Goal: Navigation & Orientation: Understand site structure

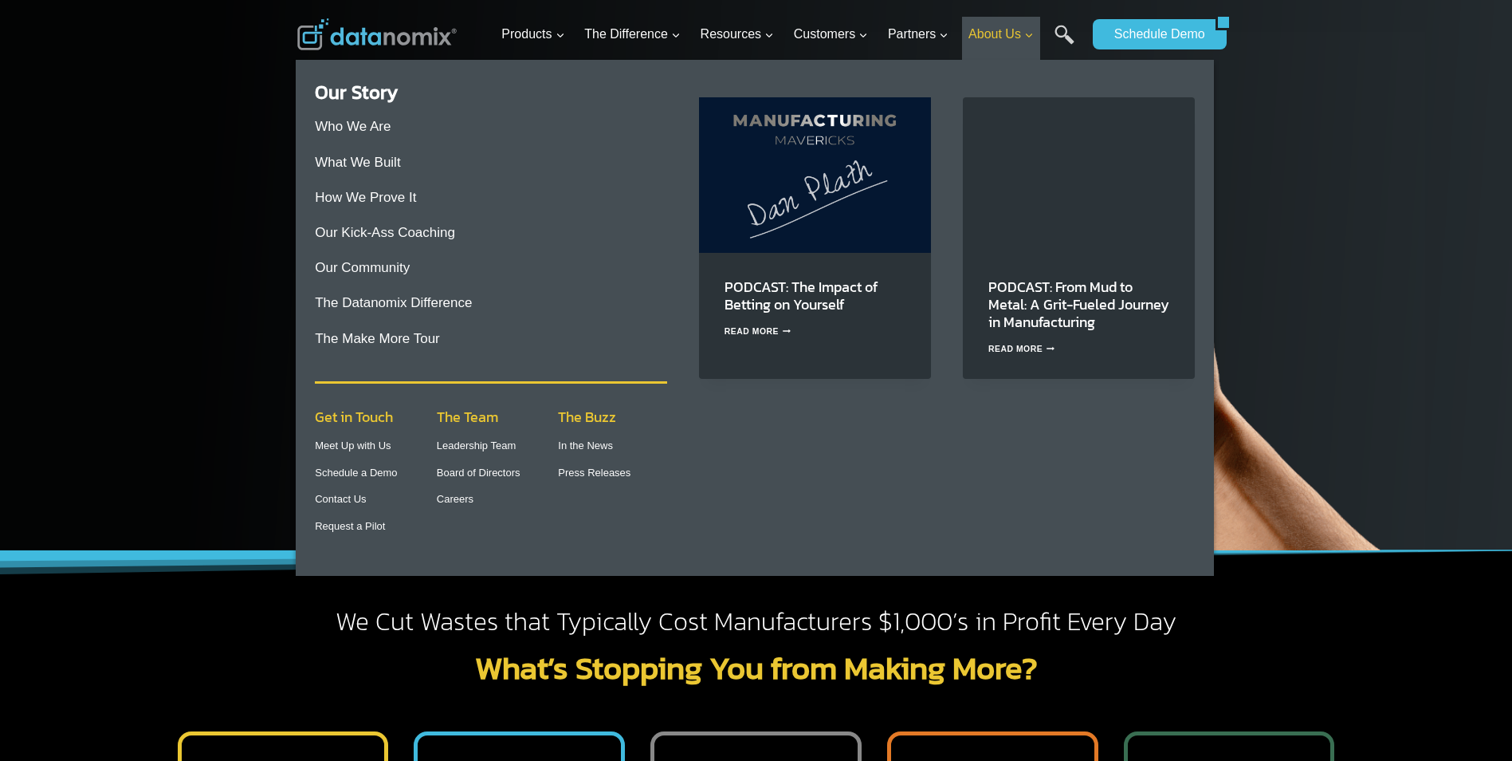
drag, startPoint x: 1173, startPoint y: 39, endPoint x: 988, endPoint y: 31, distance: 185.1
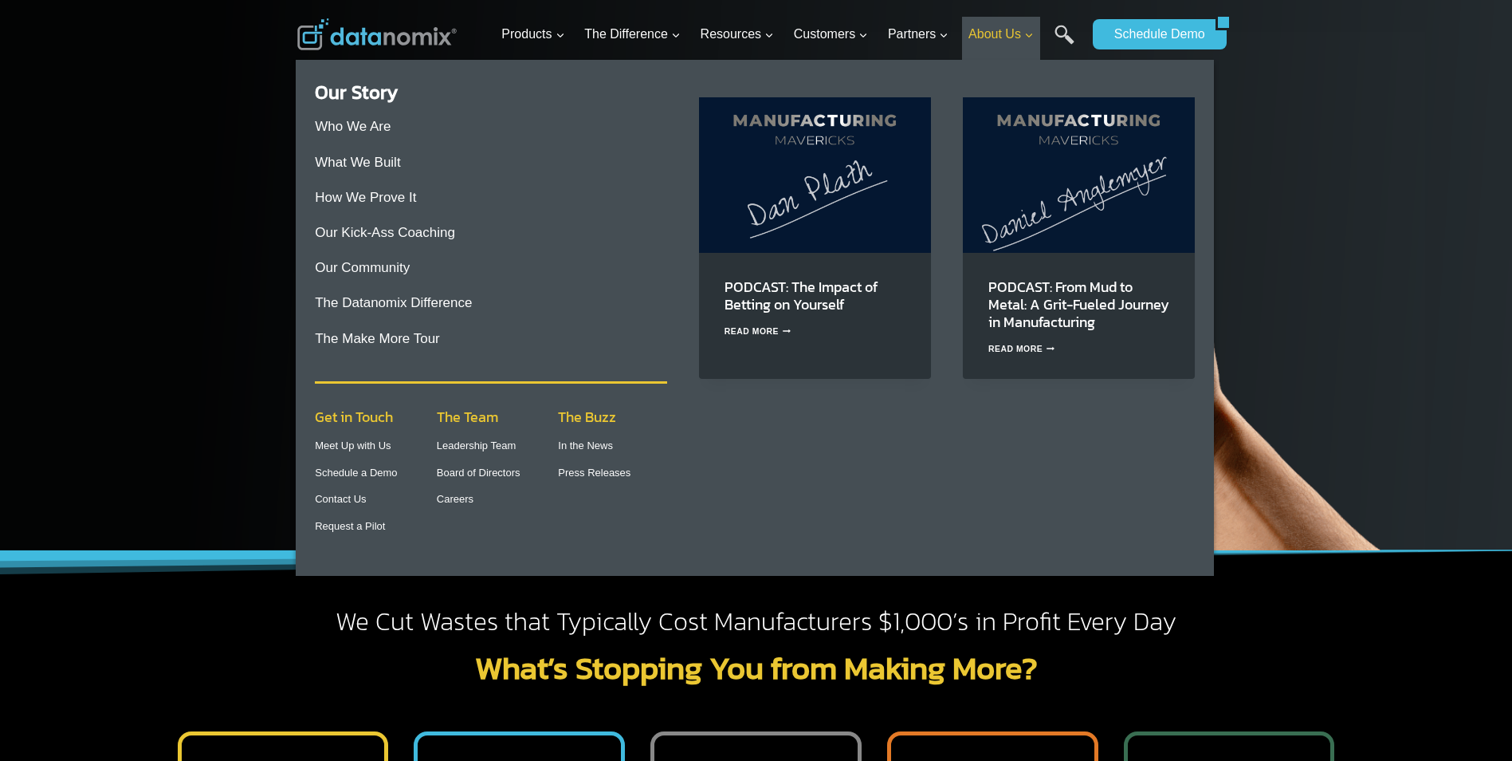
click at [988, 31] on span "About Us Expand" at bounding box center [1001, 34] width 65 height 21
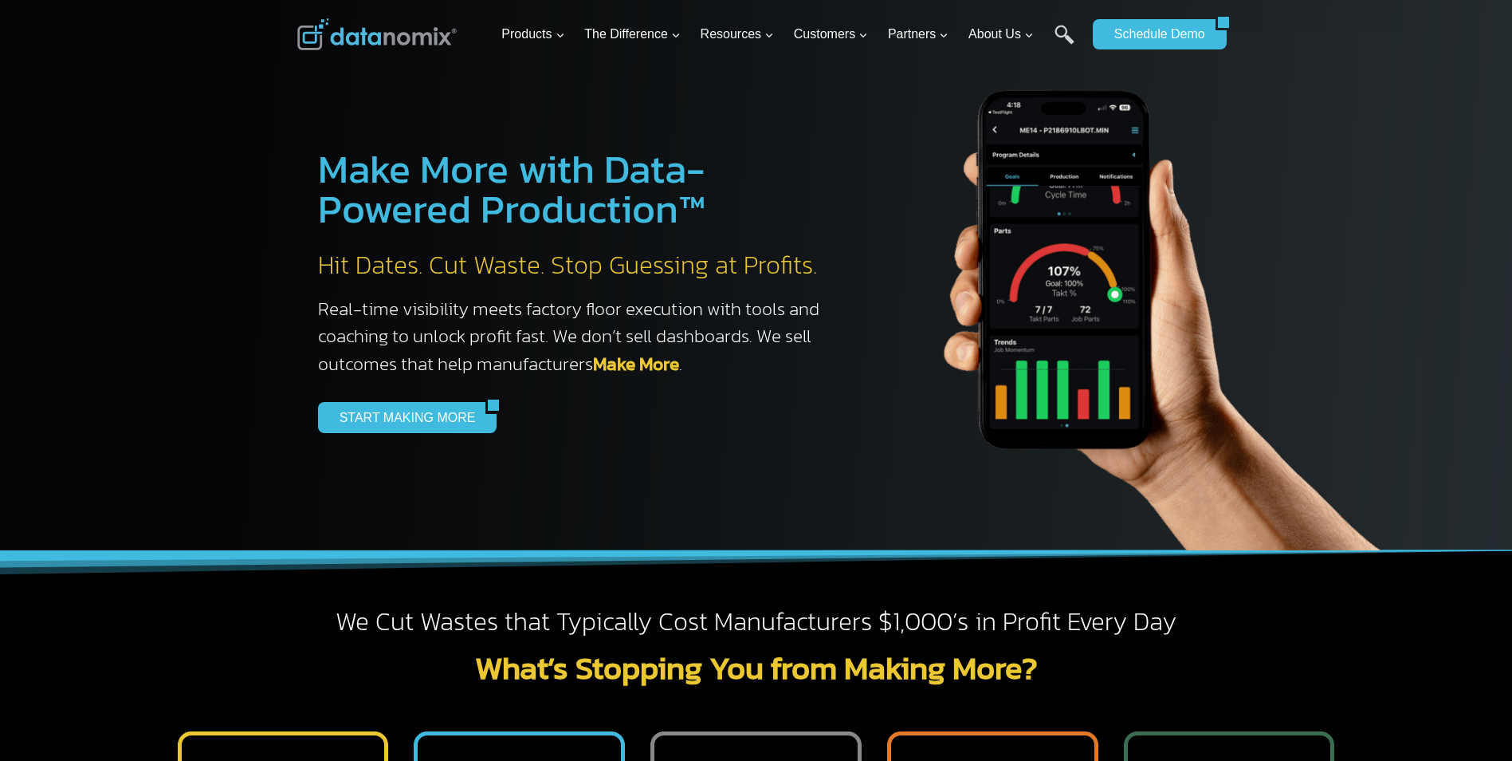
click at [304, 34] on img at bounding box center [376, 34] width 159 height 32
click at [364, 33] on img at bounding box center [376, 34] width 159 height 32
